Goal: Task Accomplishment & Management: Use online tool/utility

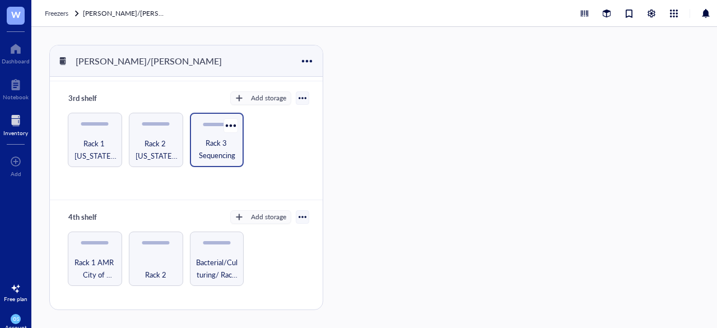
scroll to position [28, 0]
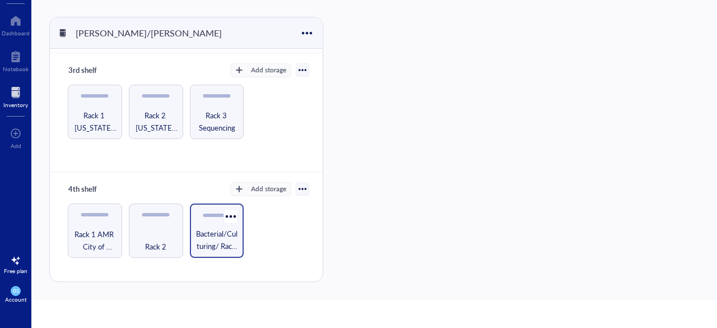
click at [205, 222] on div "Bacterial/Culturing/ Rack 3" at bounding box center [217, 230] width 54 height 54
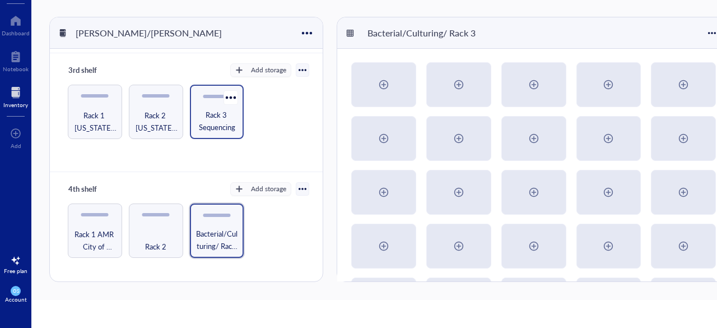
click at [219, 115] on span "Rack 3 Sequencing" at bounding box center [217, 121] width 43 height 25
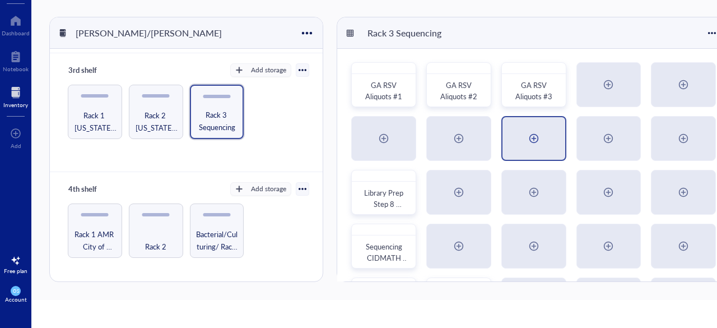
scroll to position [54, 0]
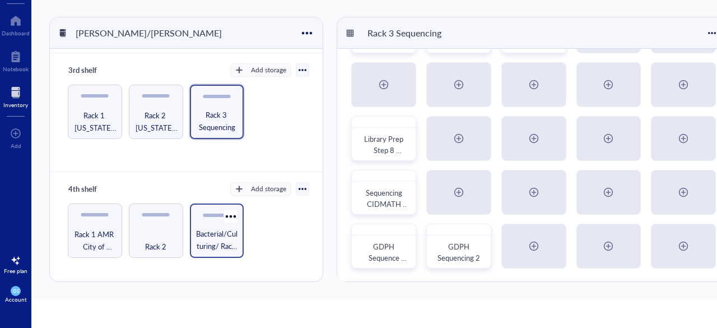
click at [215, 228] on span "Bacterial/Culturing/ Rack 3" at bounding box center [217, 240] width 43 height 25
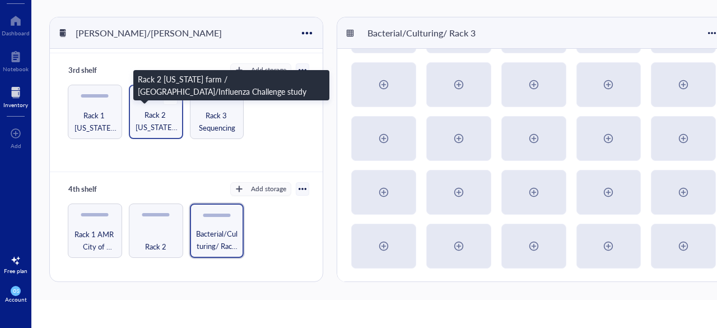
click at [168, 119] on span "Rack 2 [US_STATE] farm / [GEOGRAPHIC_DATA]/Influenza Challenge study" at bounding box center [155, 121] width 43 height 25
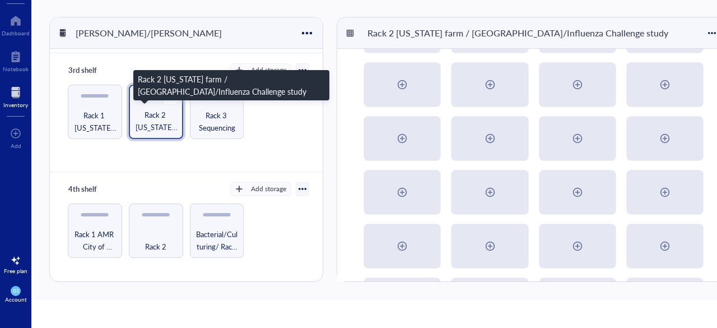
click at [168, 119] on span "Rack 2 [US_STATE] farm / [GEOGRAPHIC_DATA]/Influenza Challenge study" at bounding box center [155, 121] width 43 height 25
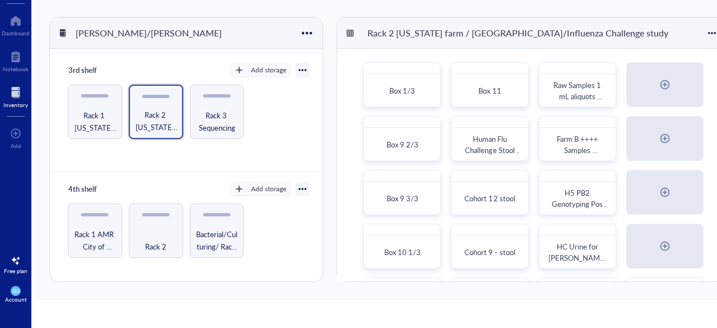
scroll to position [108, 0]
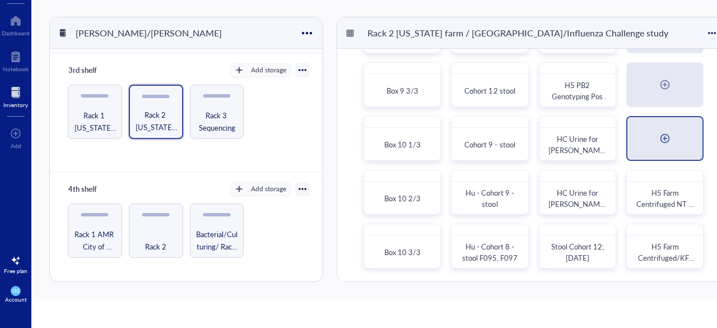
click at [661, 139] on div at bounding box center [665, 138] width 18 height 18
radio input "false"
radio input "true"
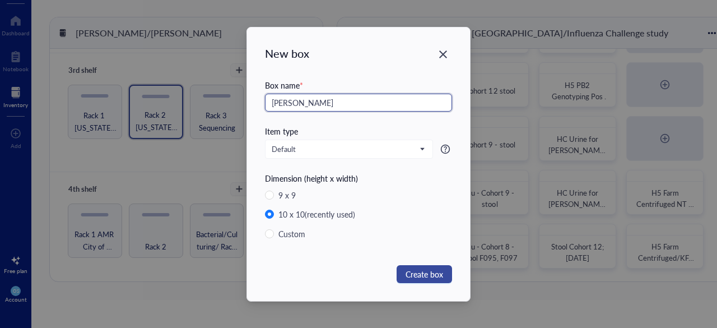
type input "[PERSON_NAME]"
click at [410, 270] on span "Create box" at bounding box center [425, 274] width 38 height 12
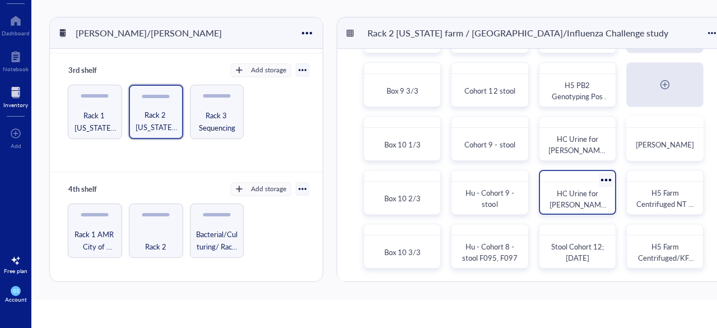
scroll to position [67, 0]
